Goal: Task Accomplishment & Management: Complete application form

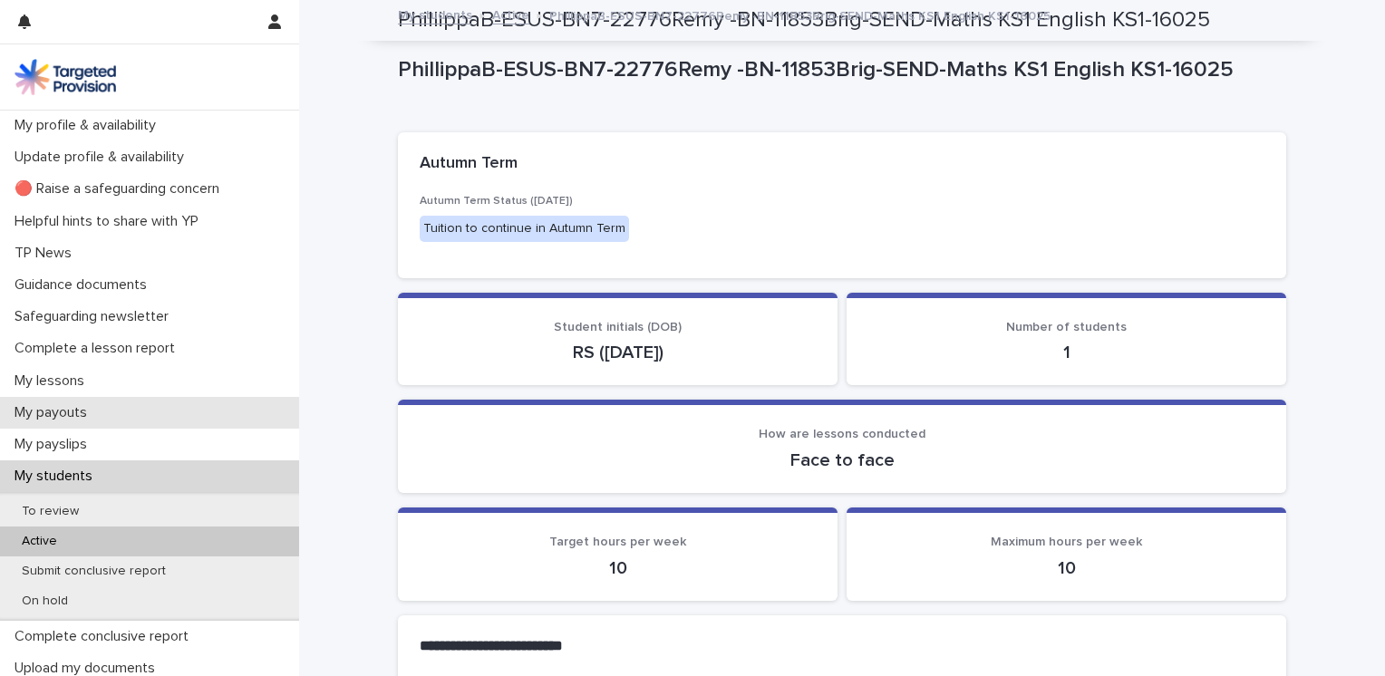
scroll to position [2249, 0]
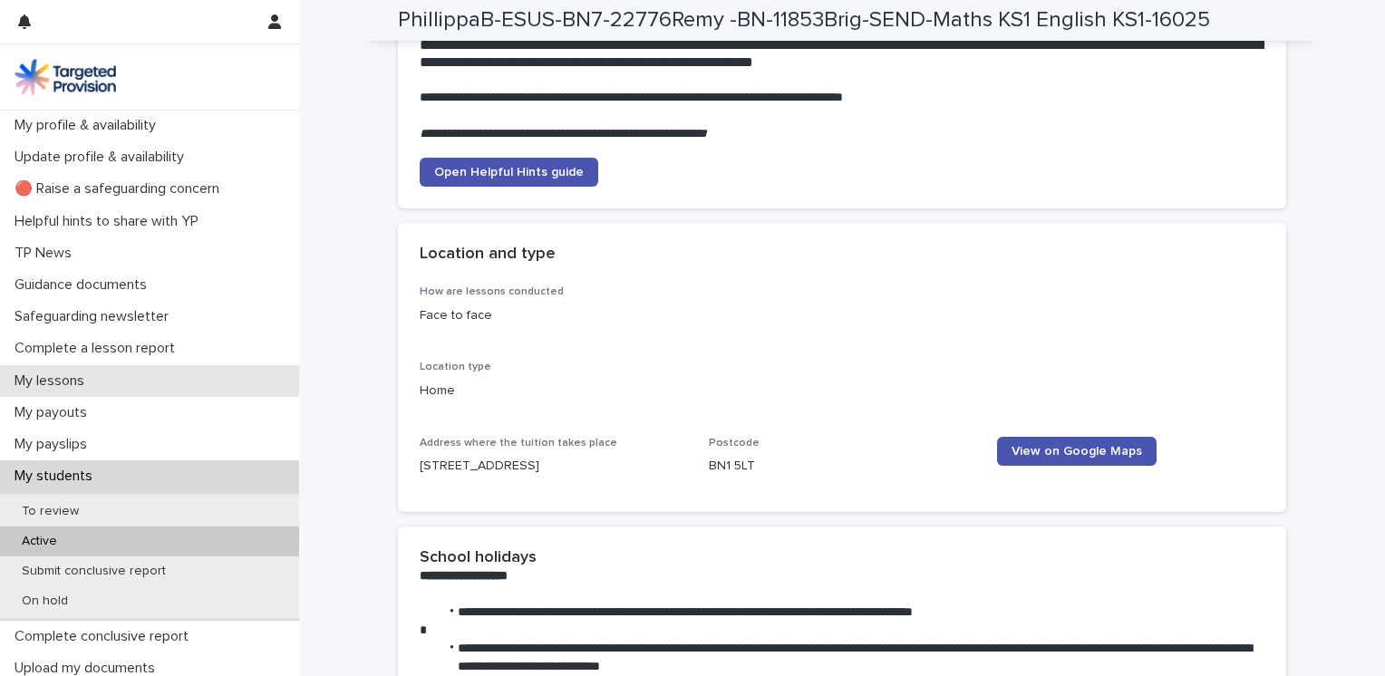
click at [103, 384] on div "My lessons" at bounding box center [149, 381] width 299 height 32
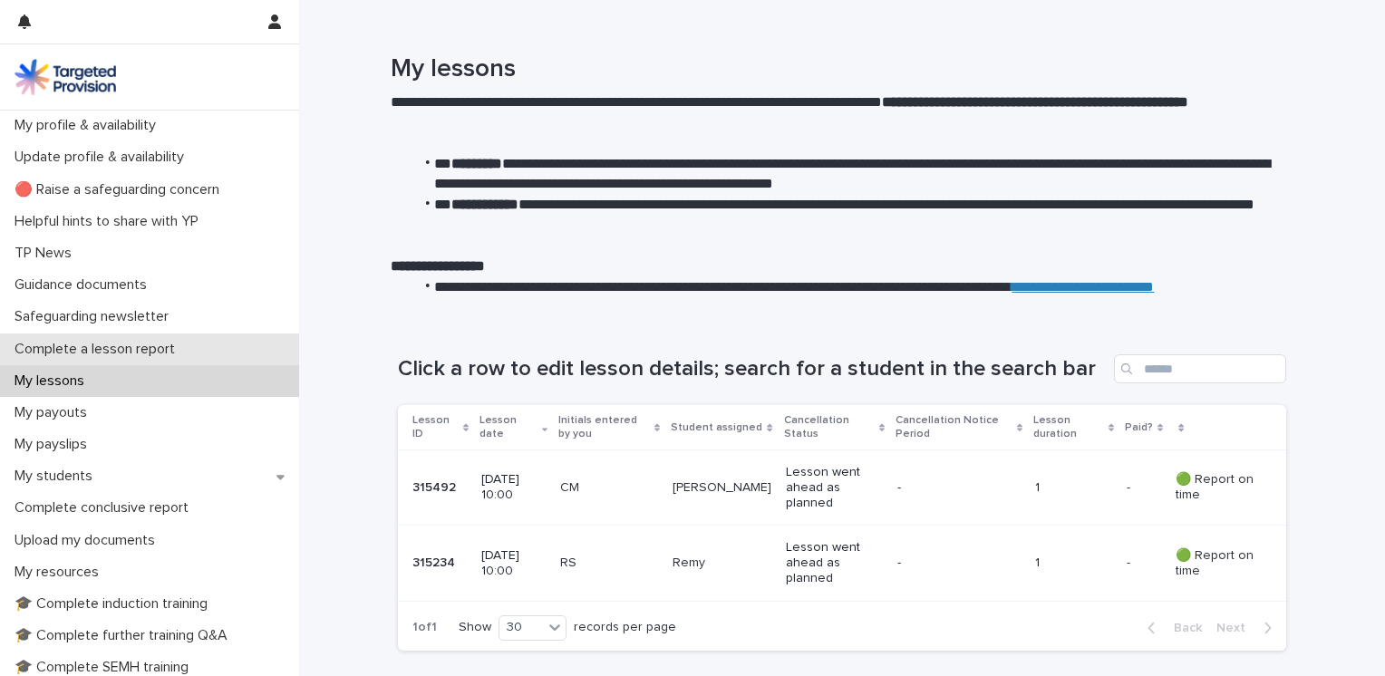
click at [160, 344] on p "Complete a lesson report" at bounding box center [98, 349] width 182 height 17
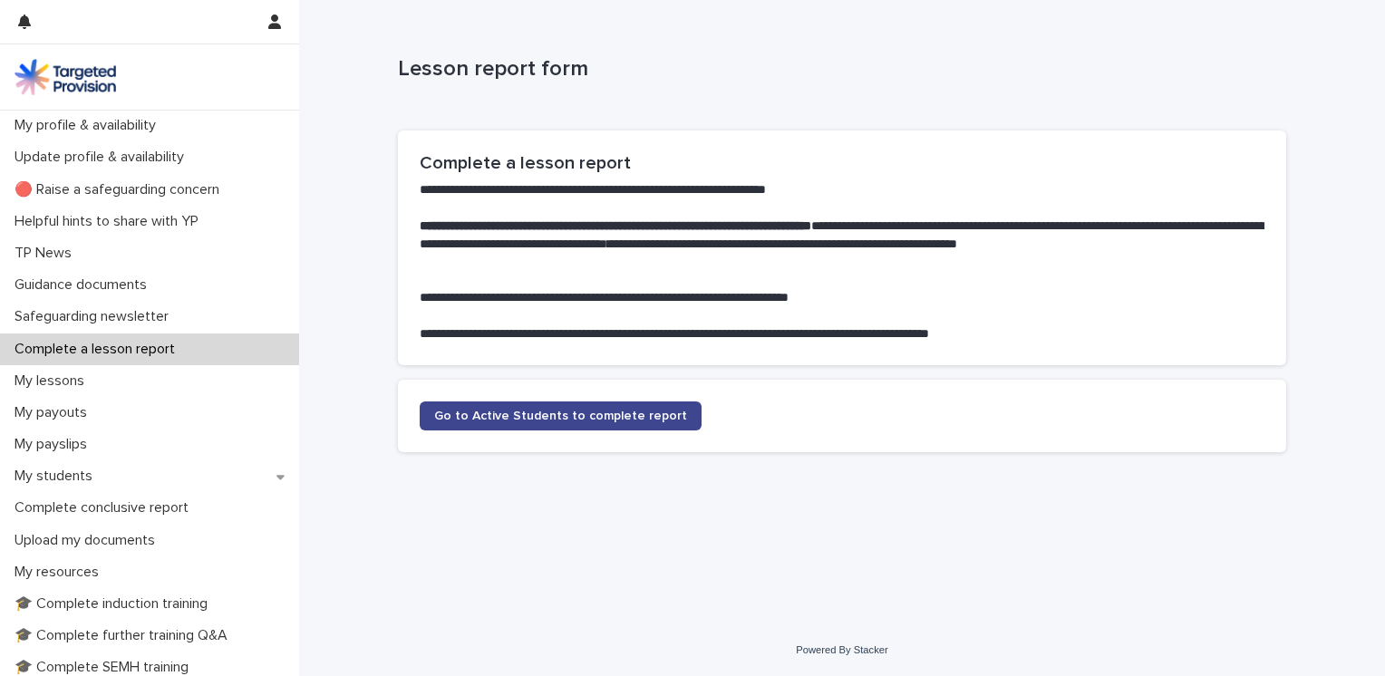
click at [522, 419] on span "Go to Active Students to complete report" at bounding box center [560, 416] width 253 height 13
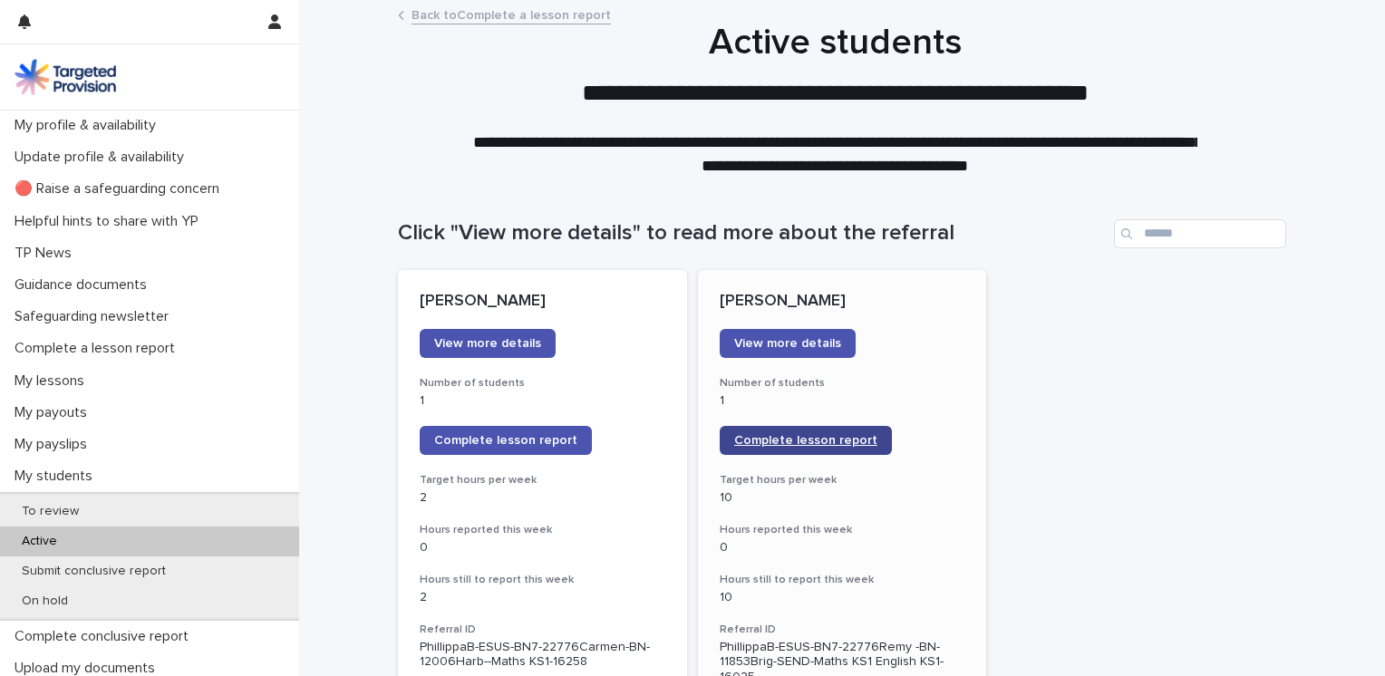
click at [826, 444] on span "Complete lesson report" at bounding box center [805, 440] width 143 height 13
